Goal: Navigation & Orientation: Find specific page/section

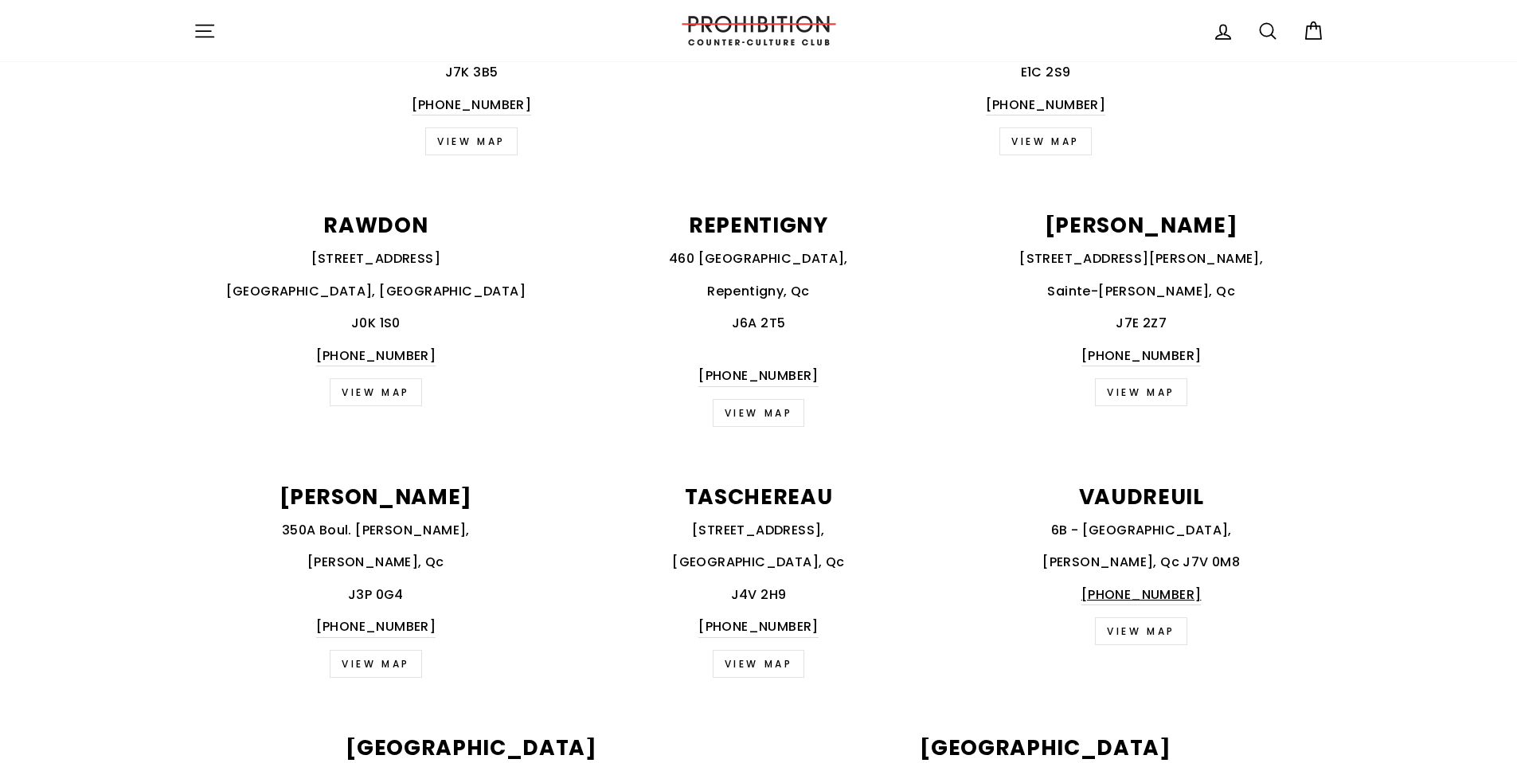
scroll to position [1488, 0]
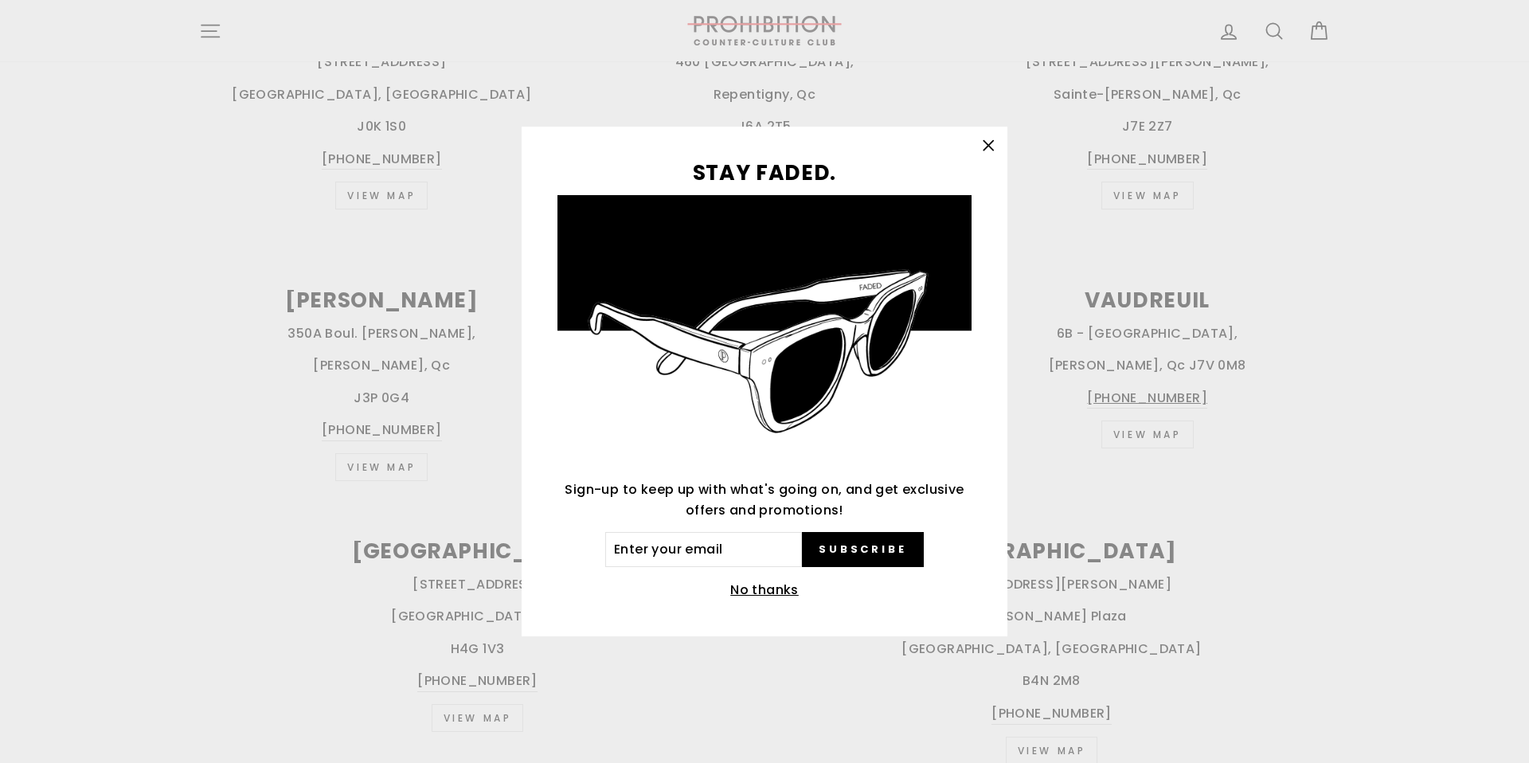
click at [994, 138] on icon "button" at bounding box center [988, 146] width 22 height 22
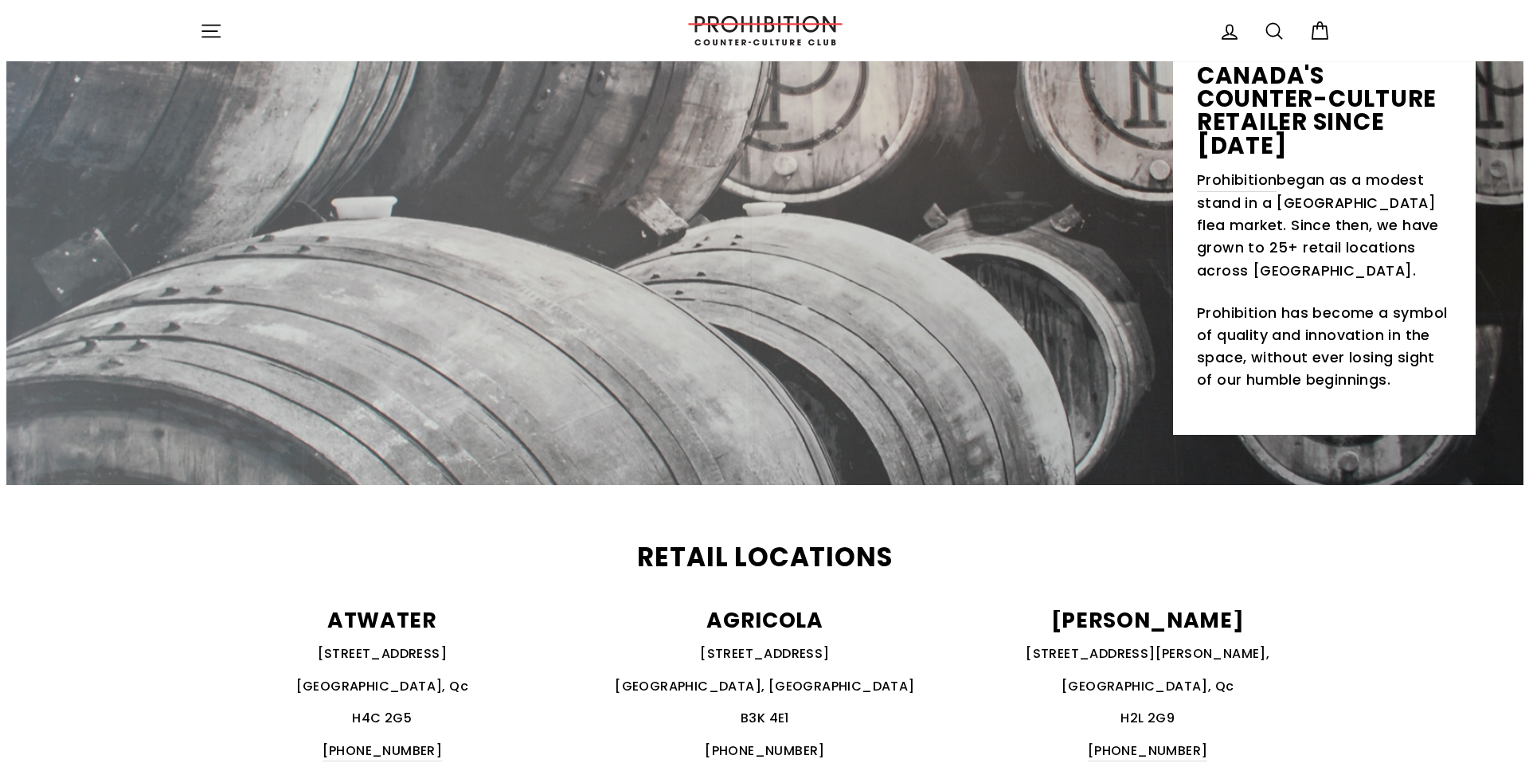
scroll to position [0, 0]
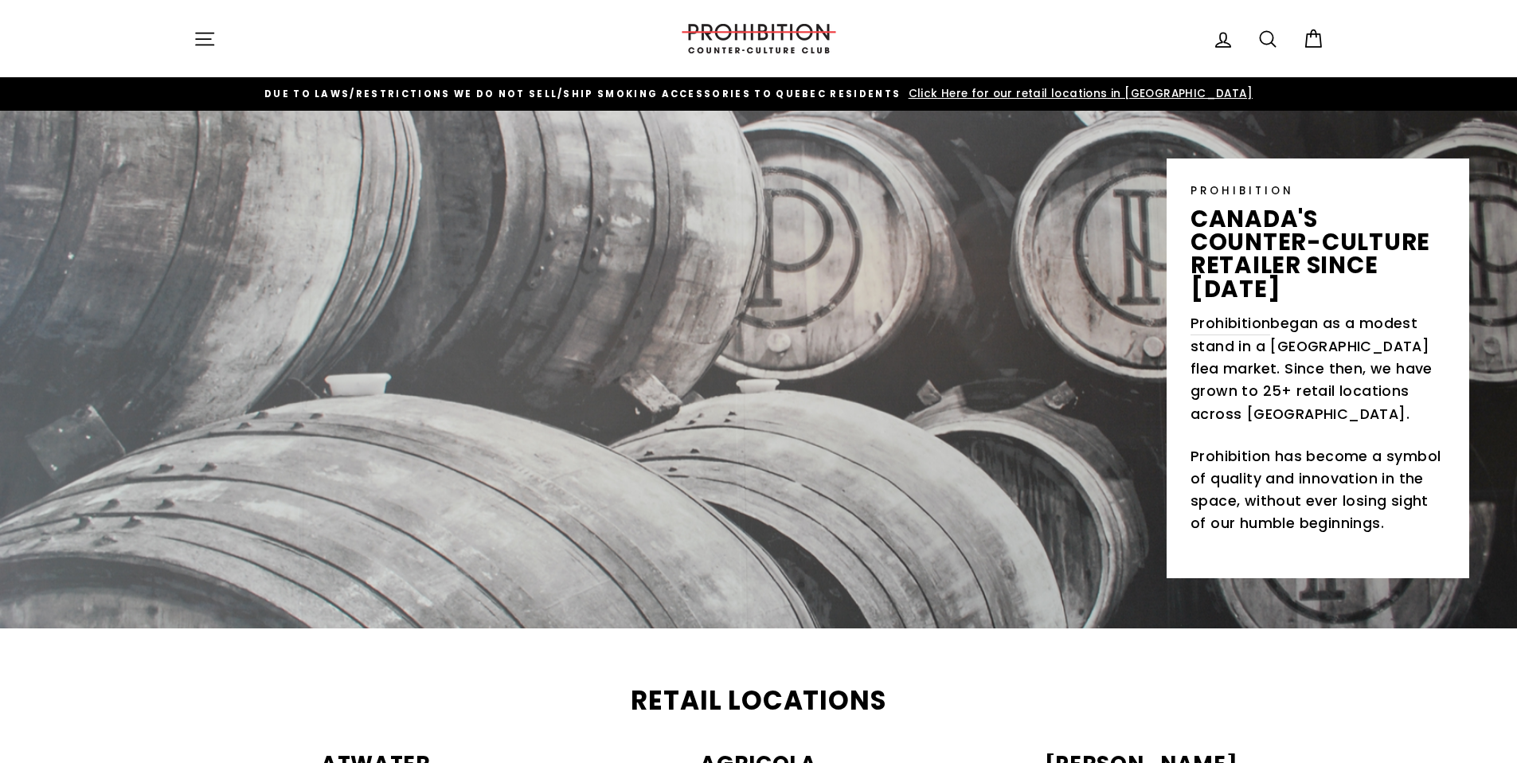
click at [171, 34] on div "Site navigation Log in Search Cart" at bounding box center [759, 38] width 1194 height 45
click at [199, 30] on icon "button" at bounding box center [205, 39] width 22 height 22
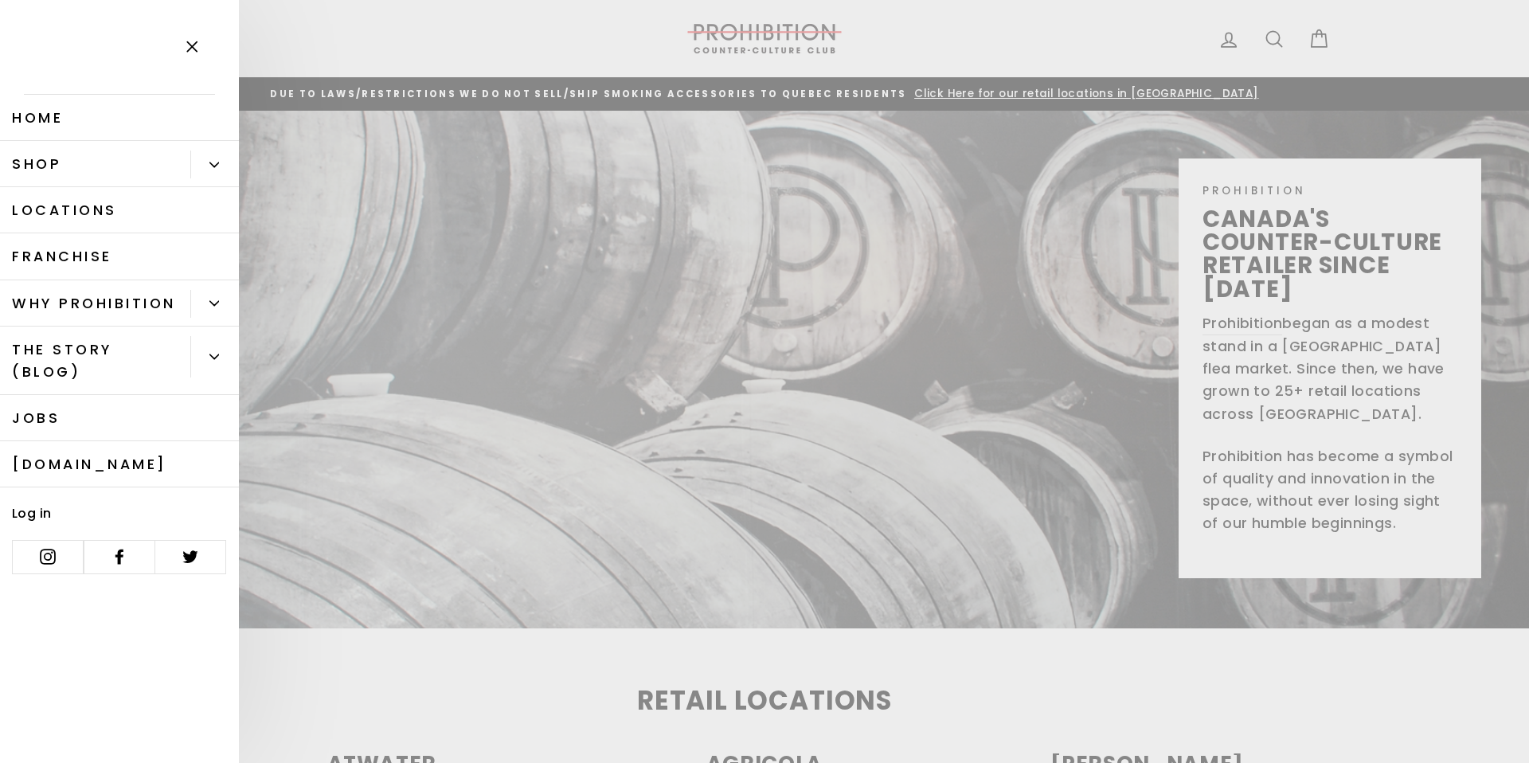
click at [43, 157] on link "Shop" at bounding box center [95, 164] width 190 height 46
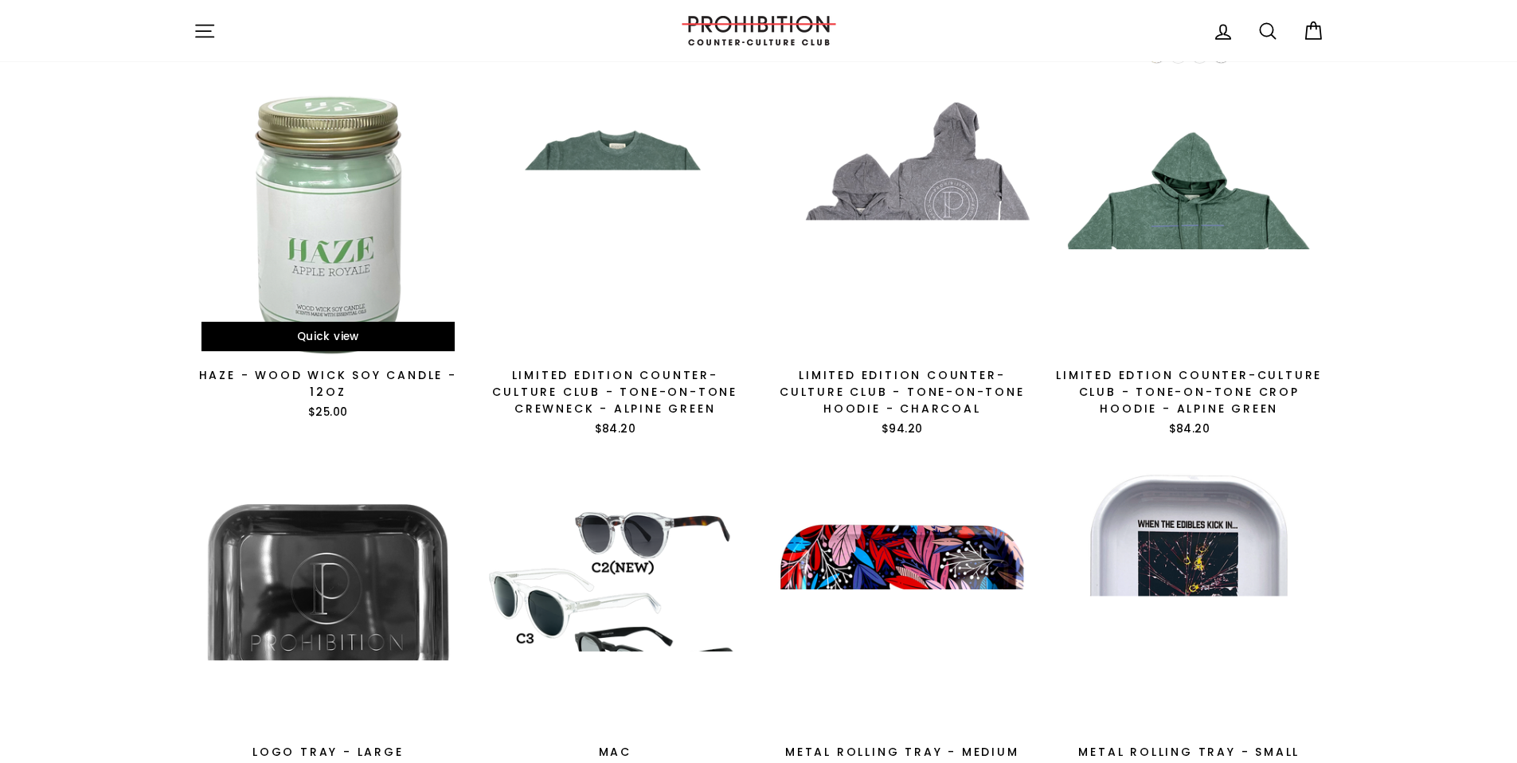
scroll to position [2567, 0]
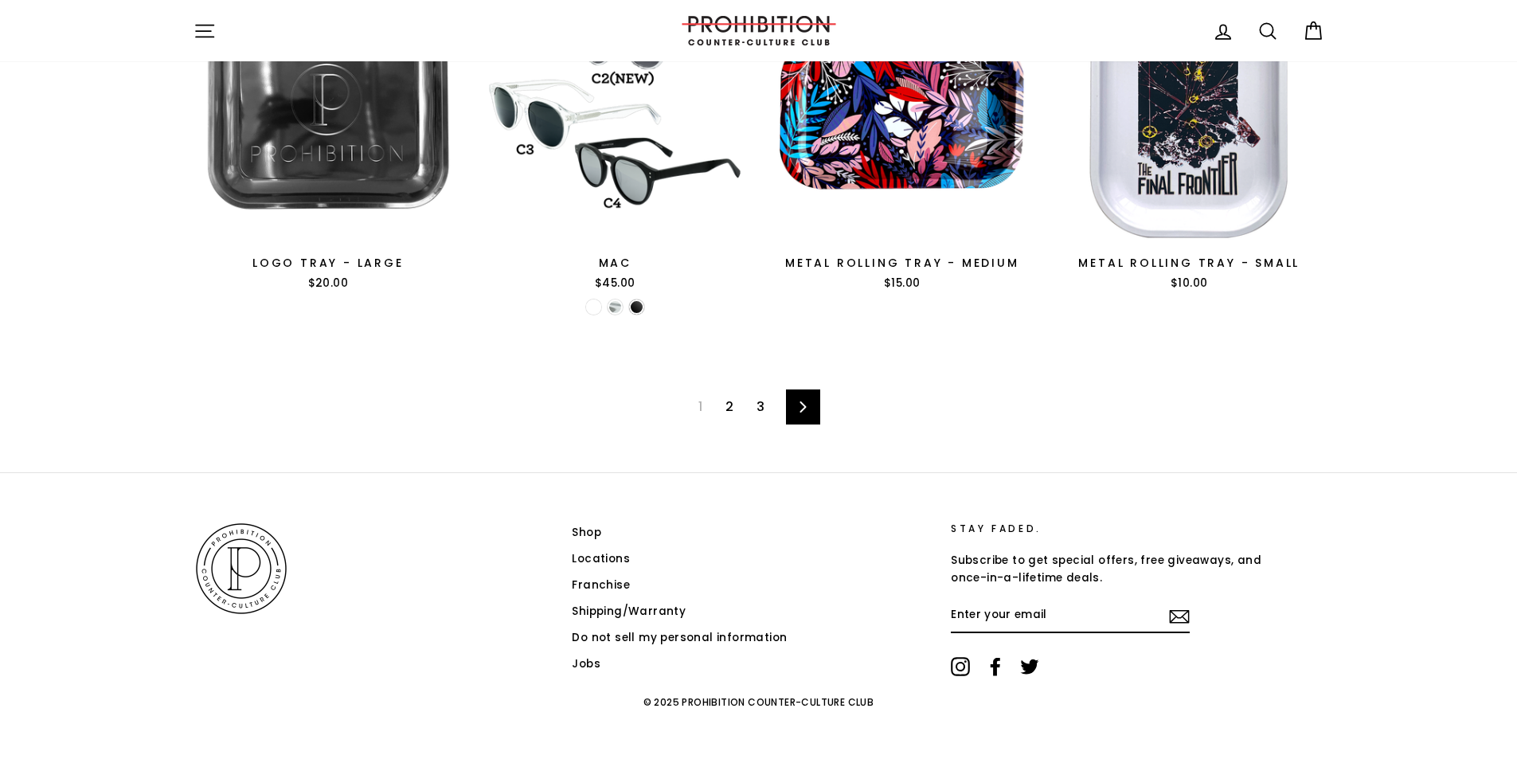
click at [724, 409] on link "2" at bounding box center [729, 406] width 27 height 25
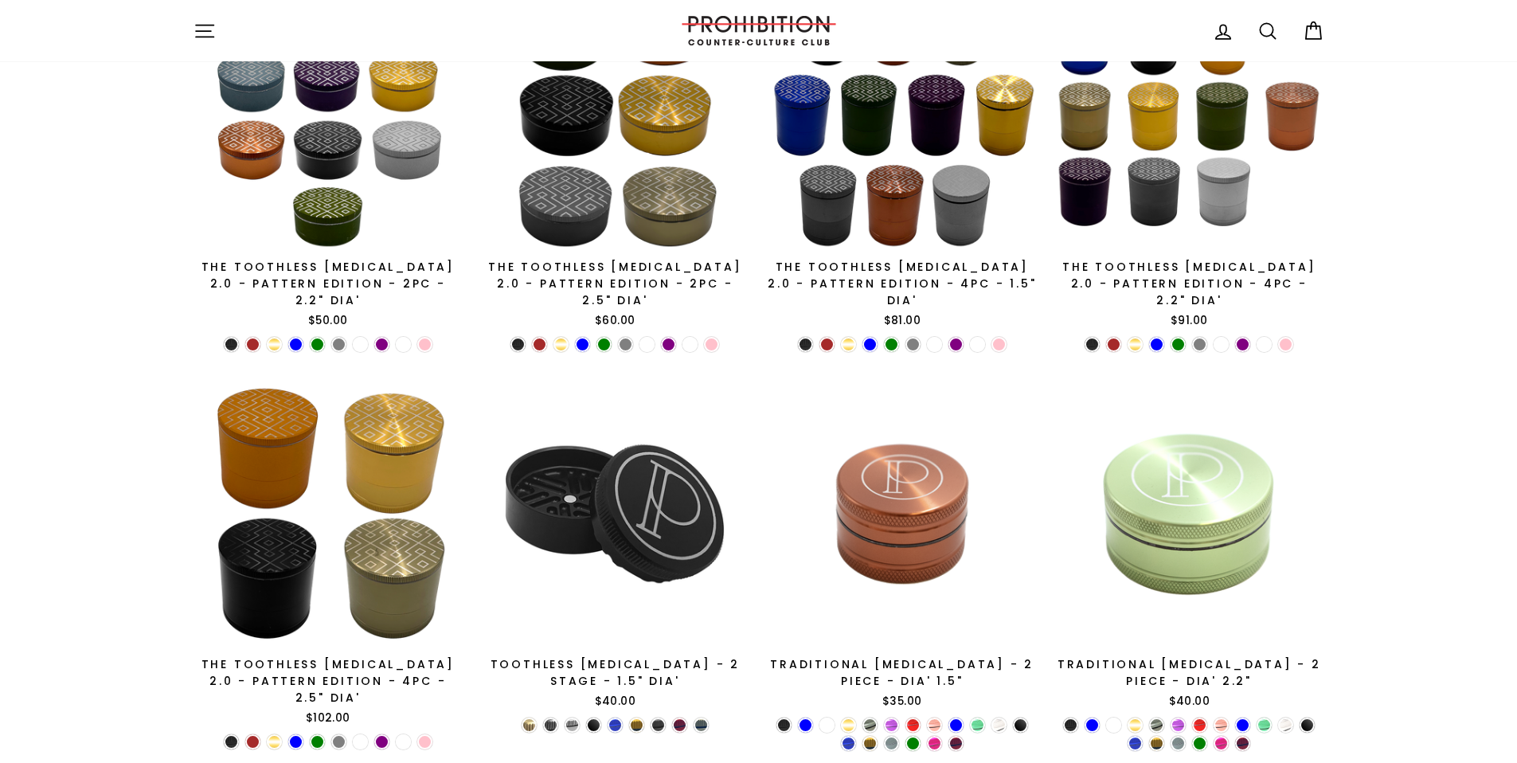
scroll to position [2557, 0]
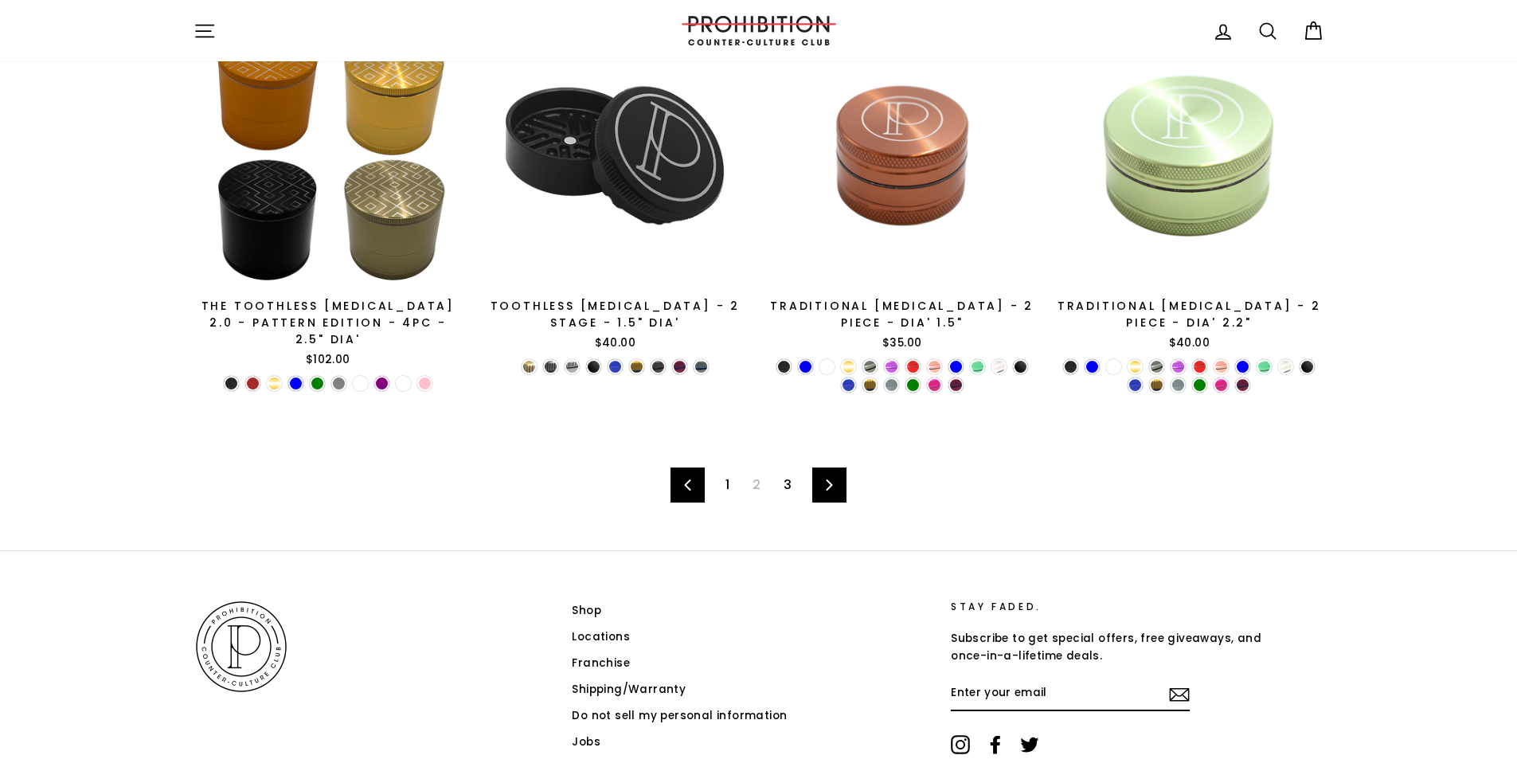
click at [786, 472] on link "3" at bounding box center [787, 484] width 27 height 25
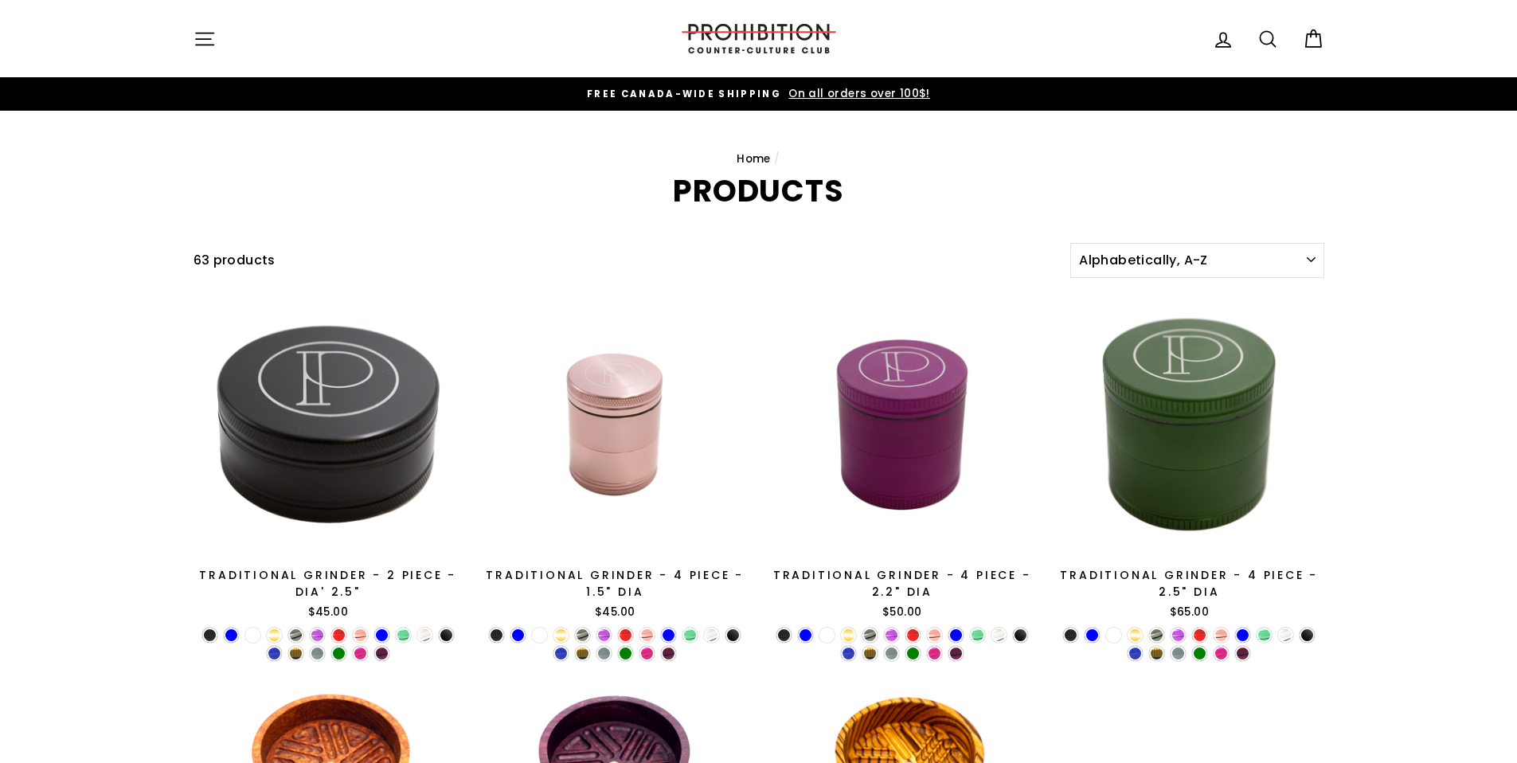
click at [225, 45] on div "Site navigation" at bounding box center [425, 38] width 462 height 45
click at [208, 41] on icon "button" at bounding box center [205, 39] width 22 height 22
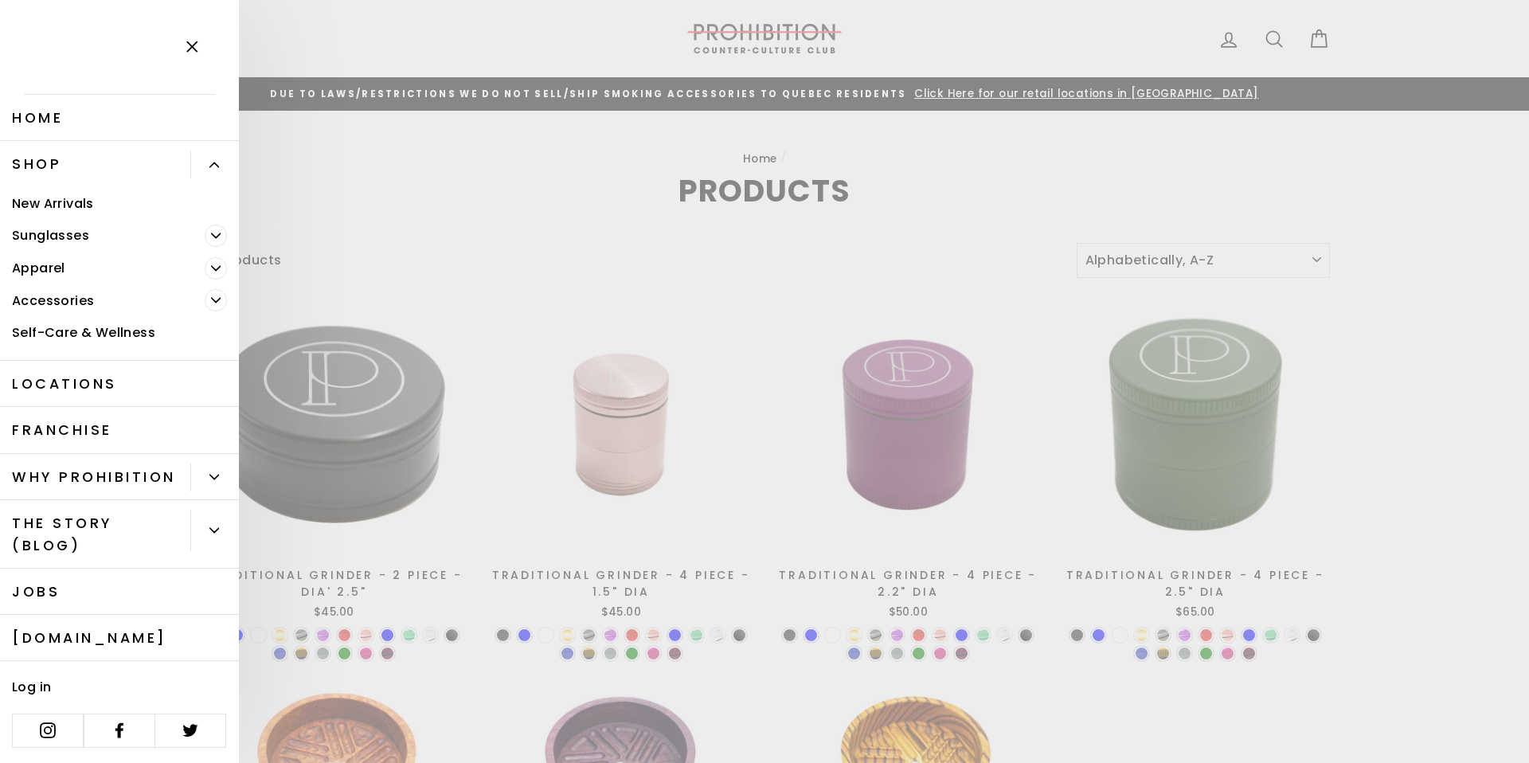
click at [96, 384] on link "Locations" at bounding box center [119, 384] width 239 height 46
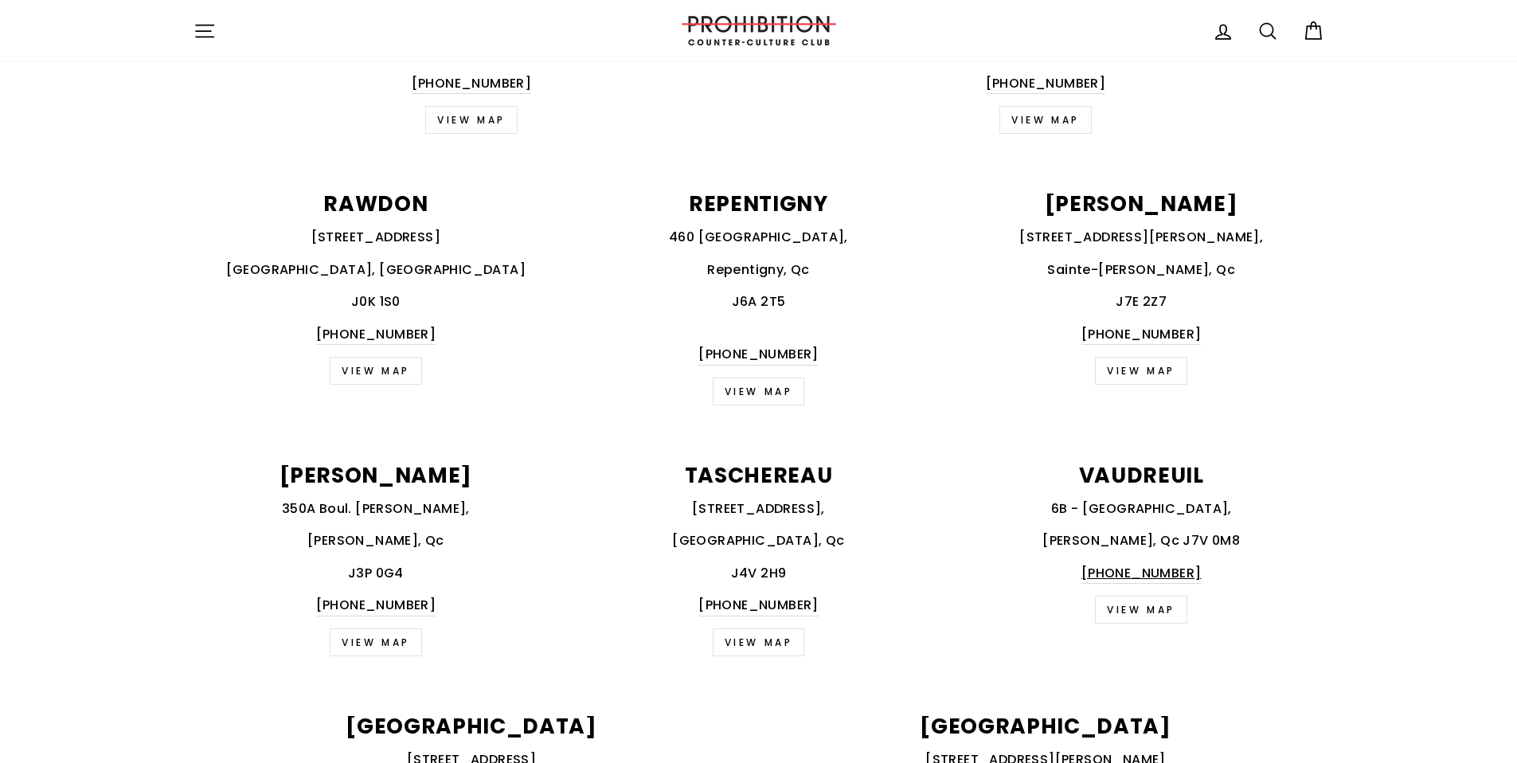
scroll to position [526, 0]
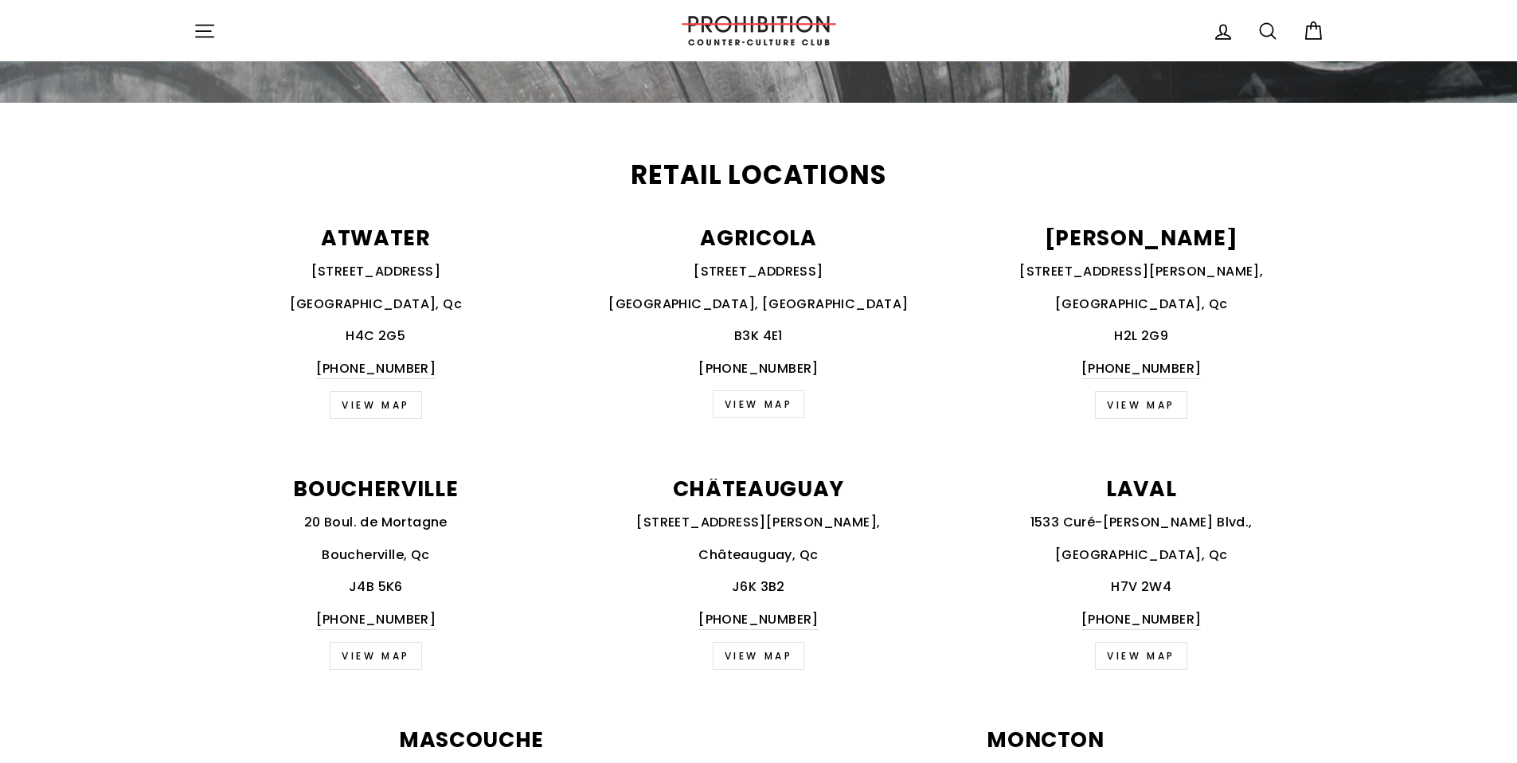
click at [401, 397] on link "VIEW MAP" at bounding box center [376, 405] width 92 height 28
